Goal: Task Accomplishment & Management: Use online tool/utility

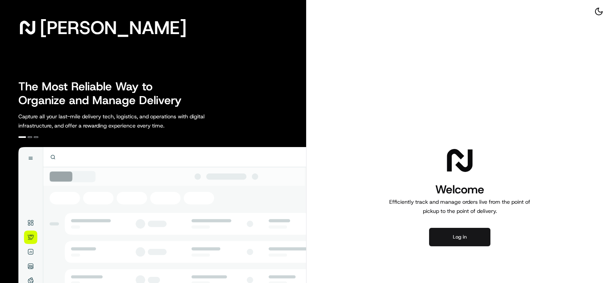
click at [465, 237] on button "Log in" at bounding box center [459, 237] width 61 height 18
